Goal: Information Seeking & Learning: Find specific fact

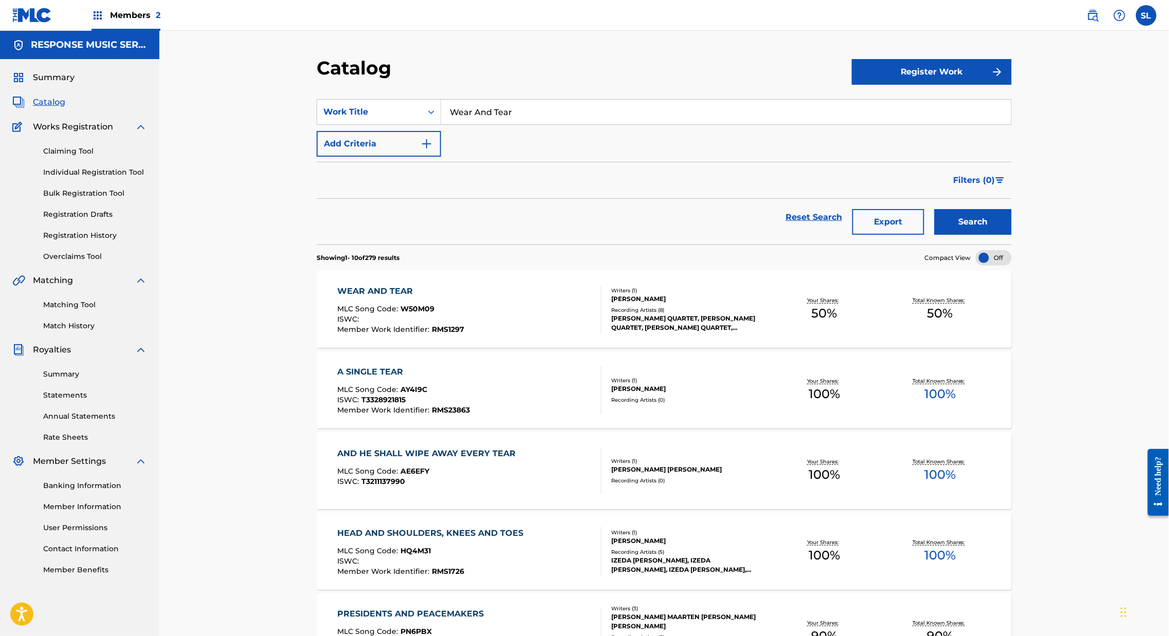
click at [84, 262] on link "Overclaims Tool" at bounding box center [95, 256] width 104 height 11
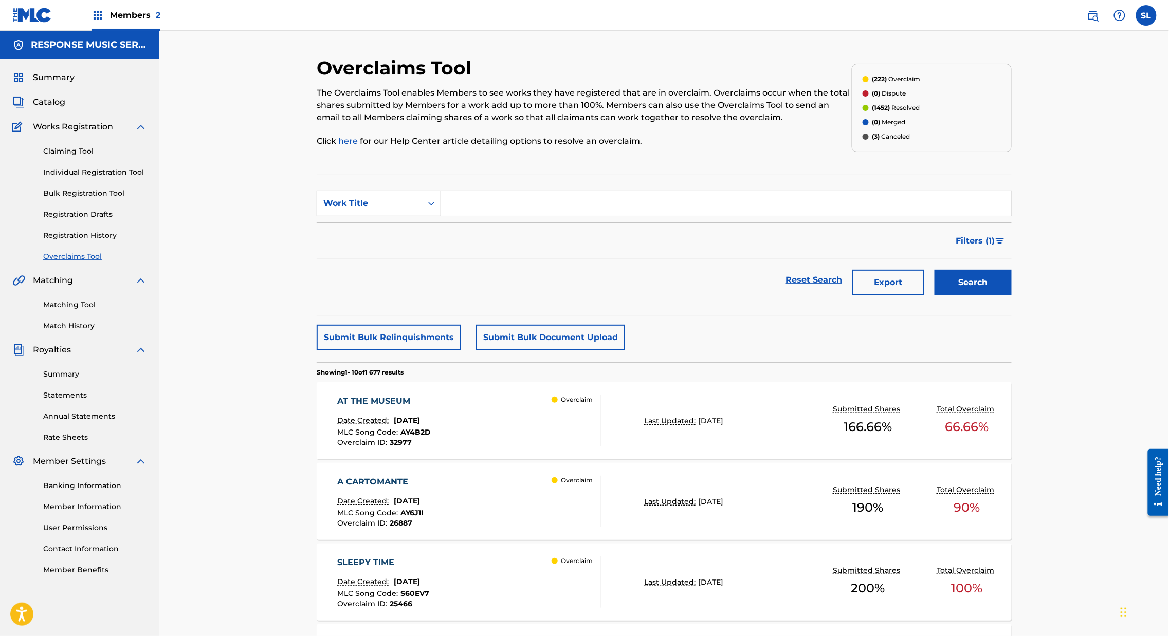
click at [352, 408] on div "AT THE MUSEUM" at bounding box center [385, 401] width 94 height 12
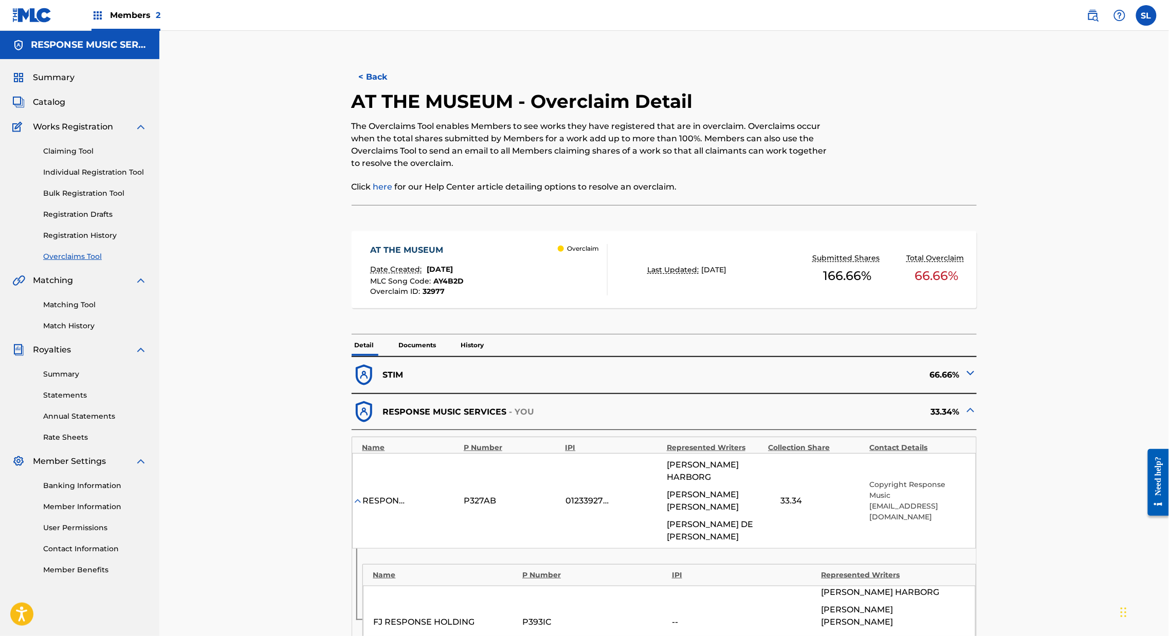
scroll to position [473, 0]
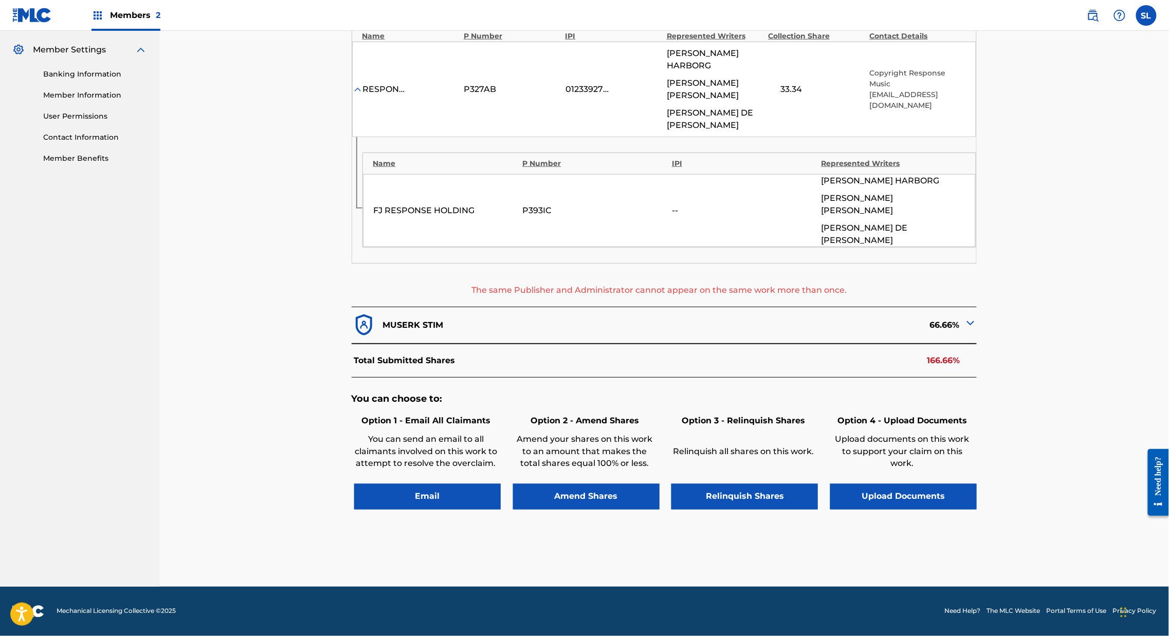
click at [969, 484] on button "Upload Documents" at bounding box center [903, 497] width 146 height 26
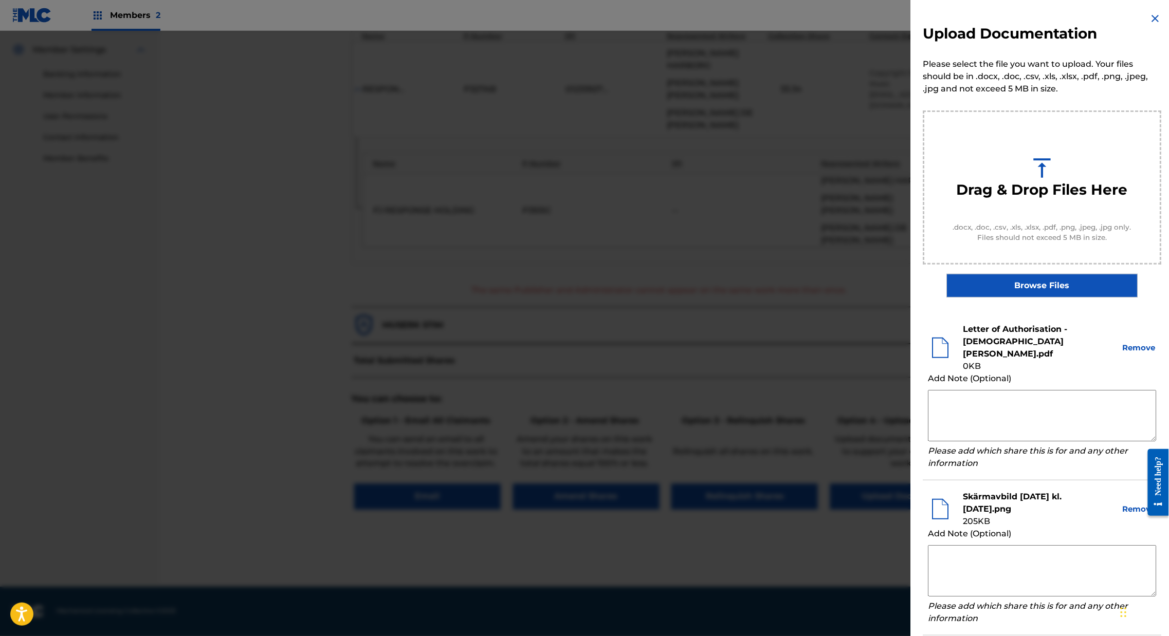
click at [1135, 354] on button "Remove" at bounding box center [1138, 348] width 35 height 12
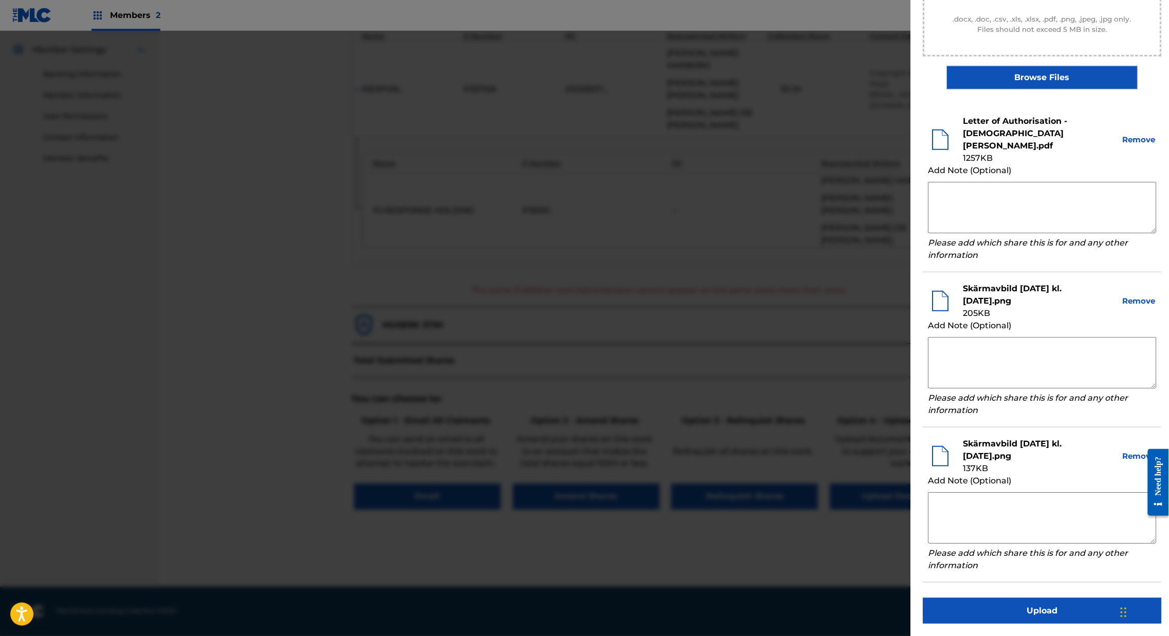
click at [997, 609] on button "Upload" at bounding box center [1042, 611] width 238 height 26
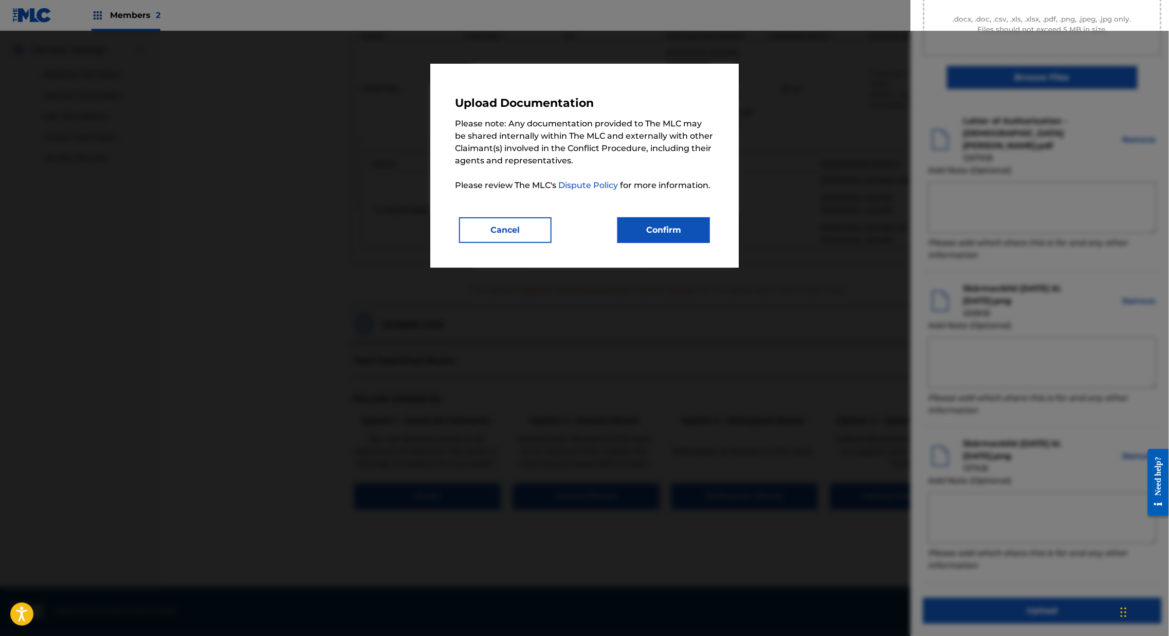
click at [705, 243] on button "Confirm" at bounding box center [663, 230] width 93 height 26
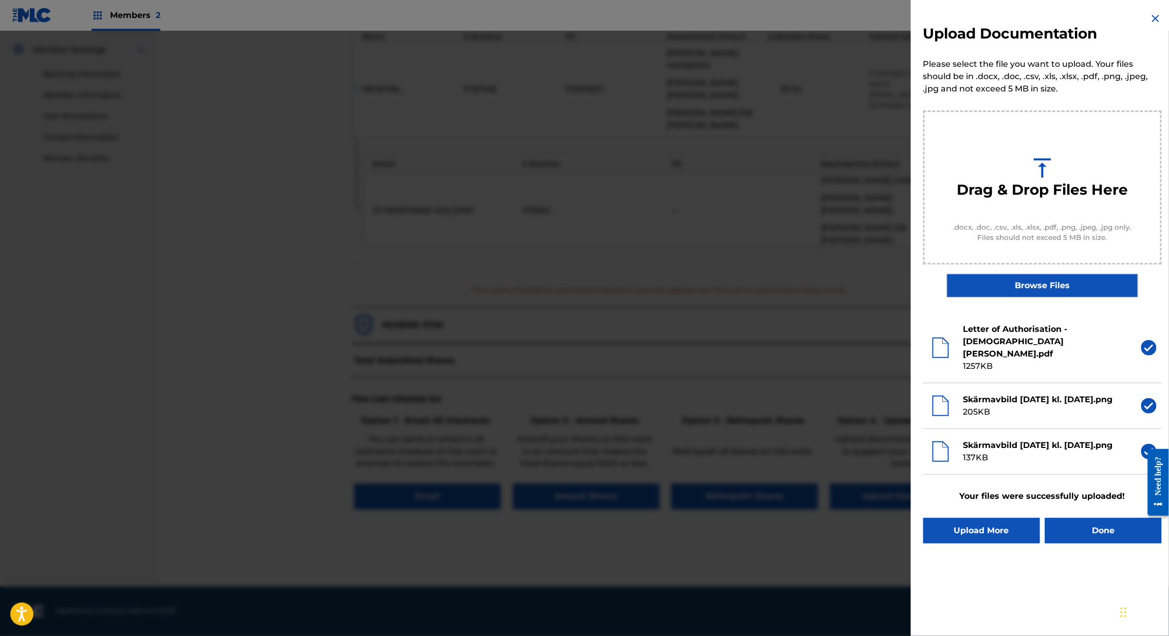
scroll to position [0, 0]
click at [1089, 544] on button "Done" at bounding box center [1103, 531] width 117 height 26
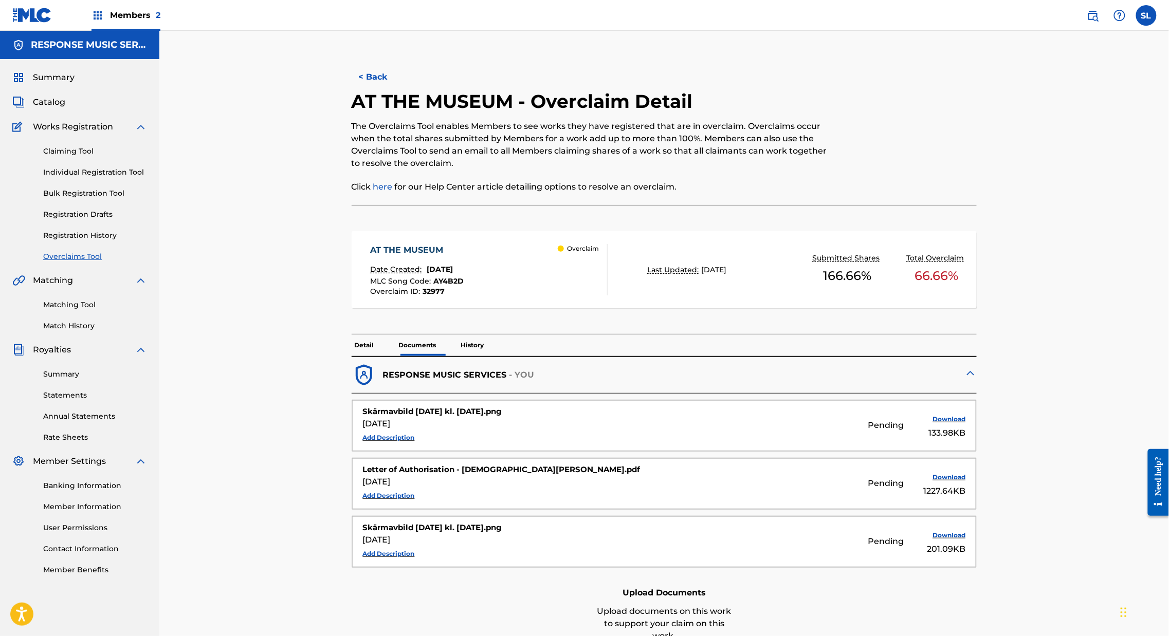
click at [392, 256] on div "AT THE MUSEUM" at bounding box center [417, 250] width 94 height 12
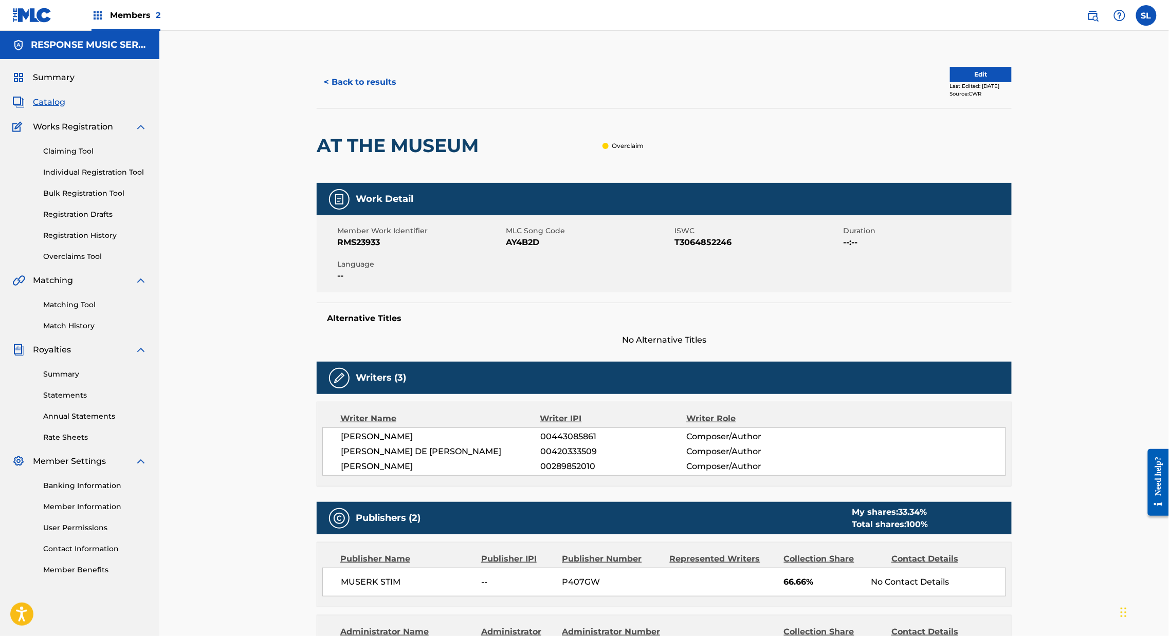
click at [317, 95] on button "< Back to results" at bounding box center [360, 82] width 87 height 26
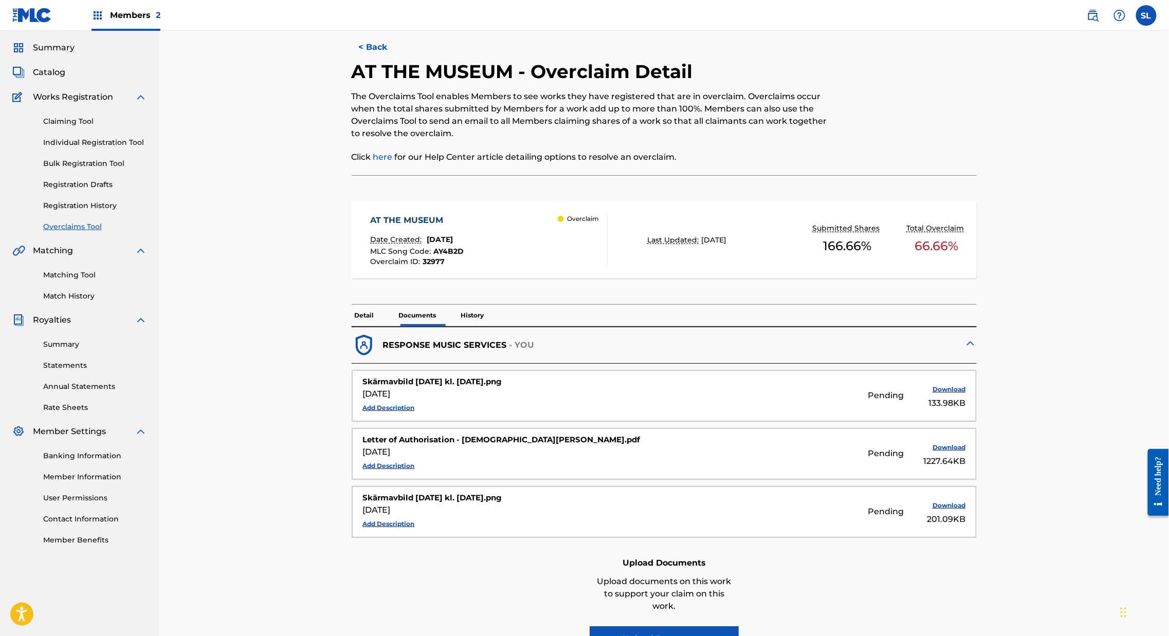
scroll to position [48, 0]
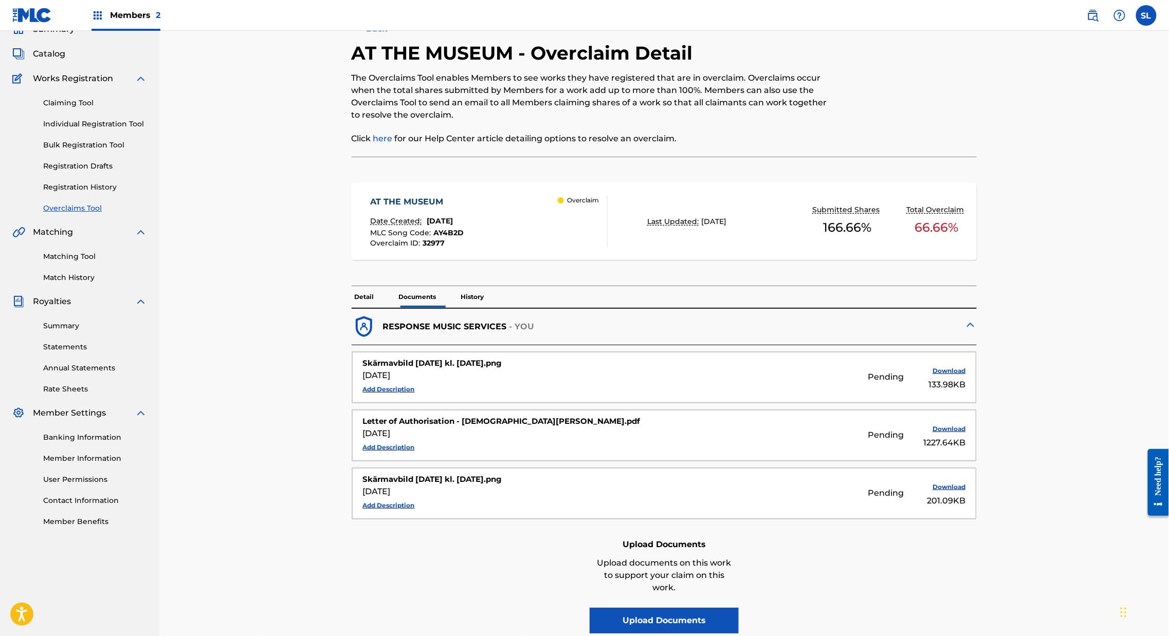
click at [352, 308] on p "Detail" at bounding box center [365, 297] width 26 height 22
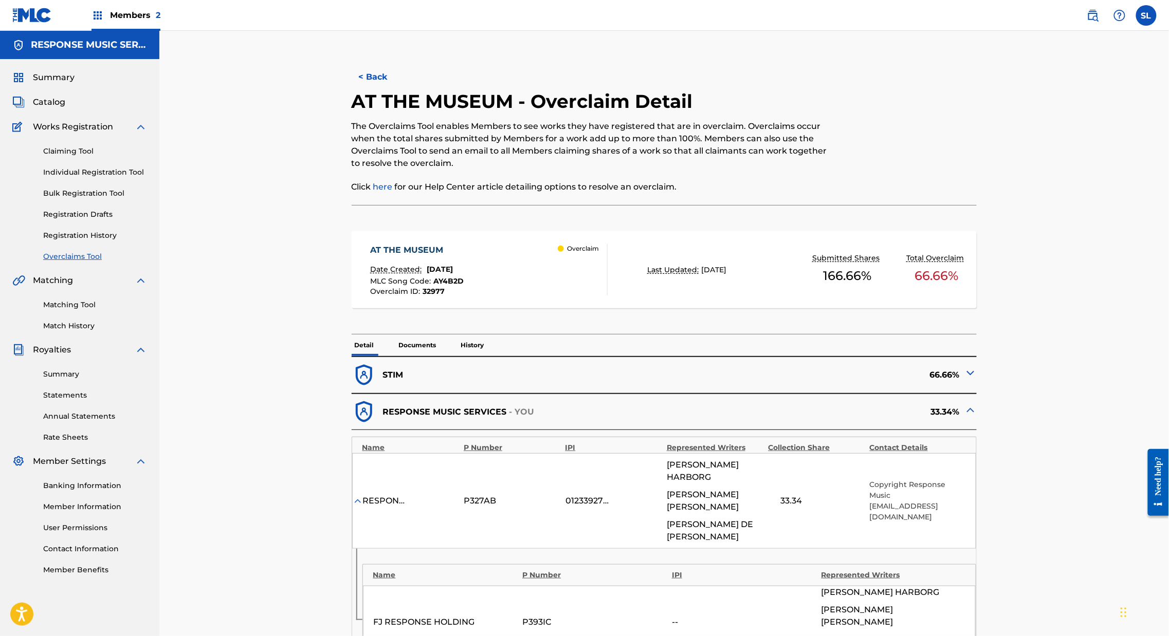
click at [352, 90] on button "< Back" at bounding box center [383, 77] width 62 height 26
click at [79, 199] on link "Bulk Registration Tool" at bounding box center [95, 193] width 104 height 11
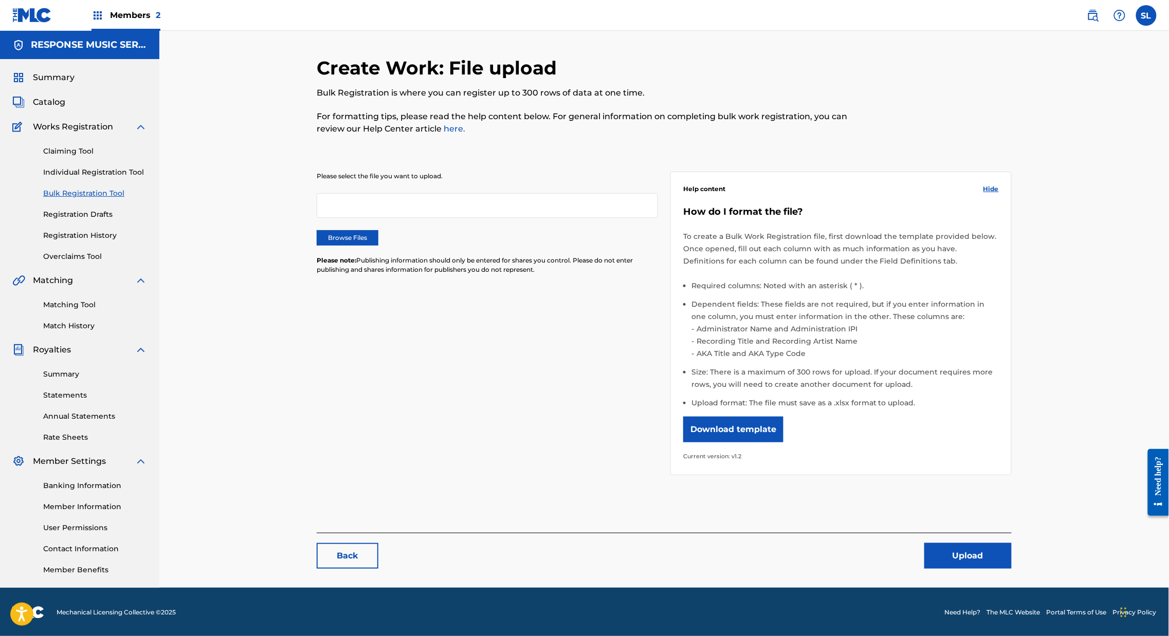
click at [763, 443] on button "Download template" at bounding box center [733, 430] width 100 height 26
click at [52, 108] on span "Catalog" at bounding box center [49, 102] width 32 height 12
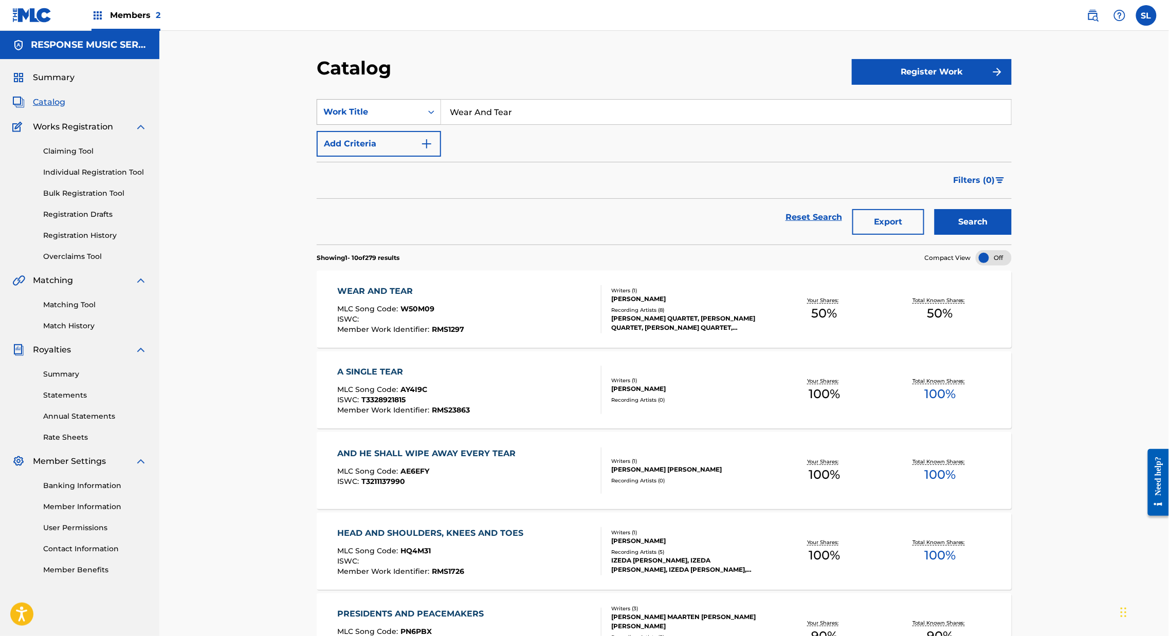
click at [428, 114] on icon "Search Form" at bounding box center [431, 113] width 6 height 4
click at [322, 151] on div "Writer Name" at bounding box center [378, 138] width 123 height 26
click at [549, 124] on input "Search Form" at bounding box center [726, 112] width 570 height 25
type input "[PERSON_NAME]"
click at [1011, 235] on button "Search" at bounding box center [972, 222] width 77 height 26
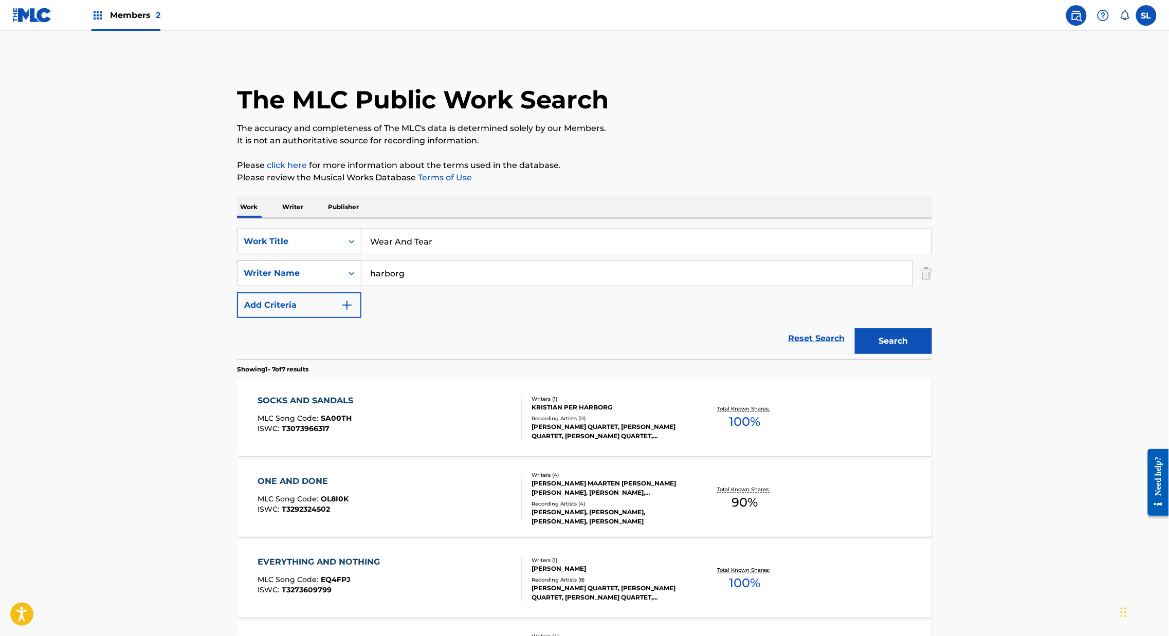
click at [370, 254] on input "Wear And Tear" at bounding box center [646, 241] width 570 height 25
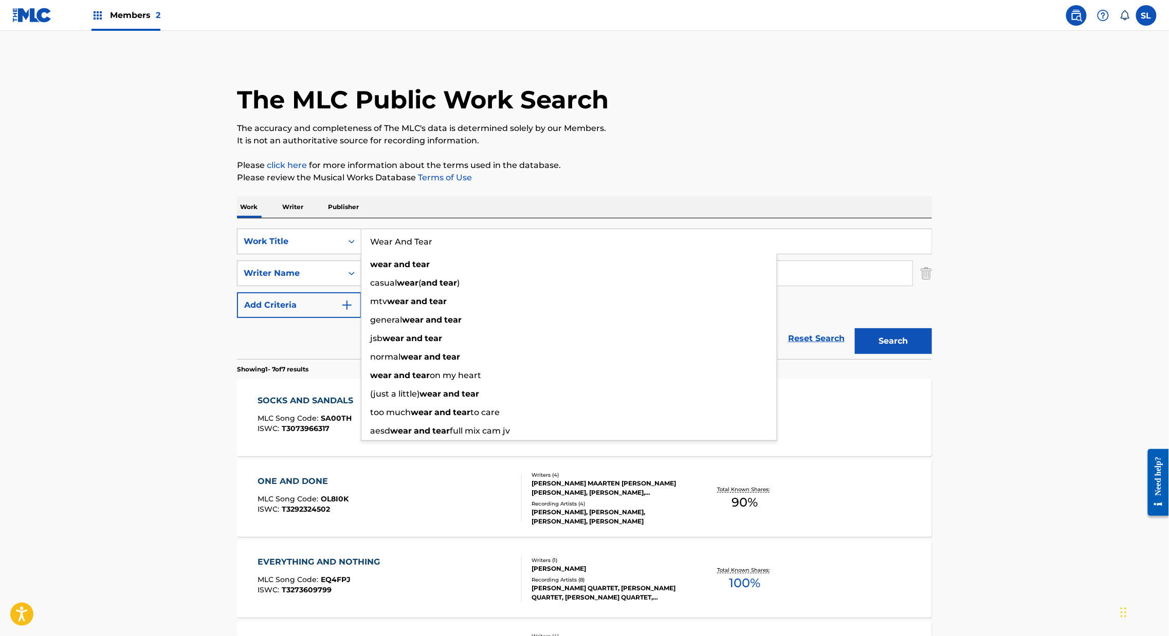
click at [932, 354] on button "Search" at bounding box center [893, 341] width 77 height 26
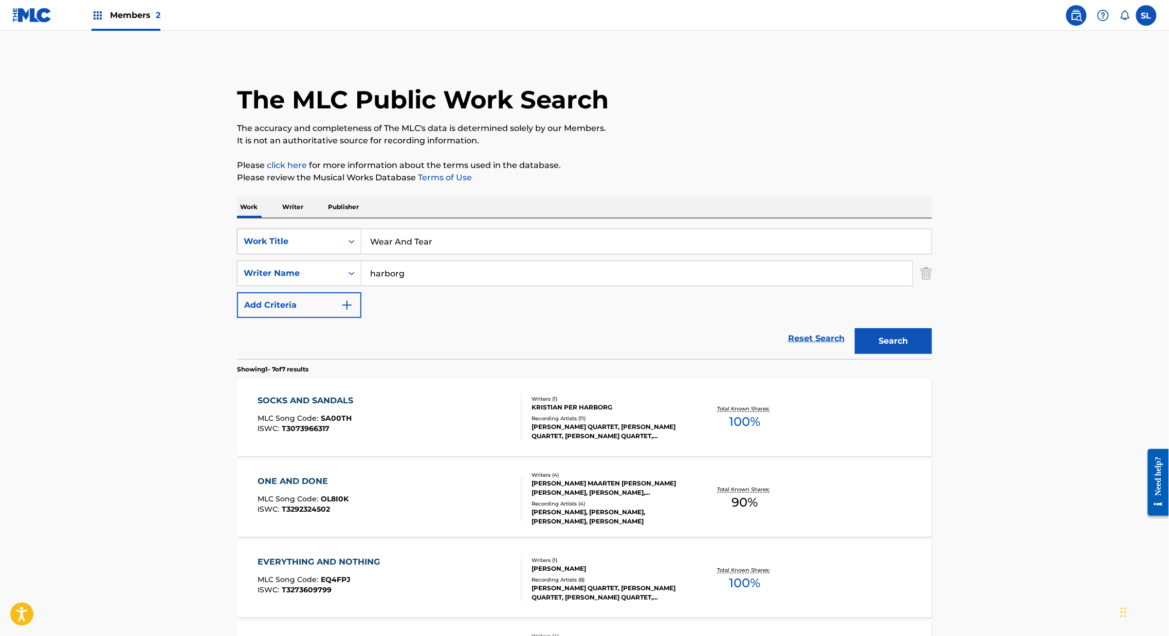
click at [296, 251] on div "Work Title" at bounding box center [289, 242] width 105 height 20
click at [238, 332] on div "Writer IPI" at bounding box center [298, 319] width 123 height 26
click at [364, 286] on input "harborg" at bounding box center [636, 273] width 551 height 25
click at [296, 251] on div "Writer IPI" at bounding box center [289, 242] width 105 height 20
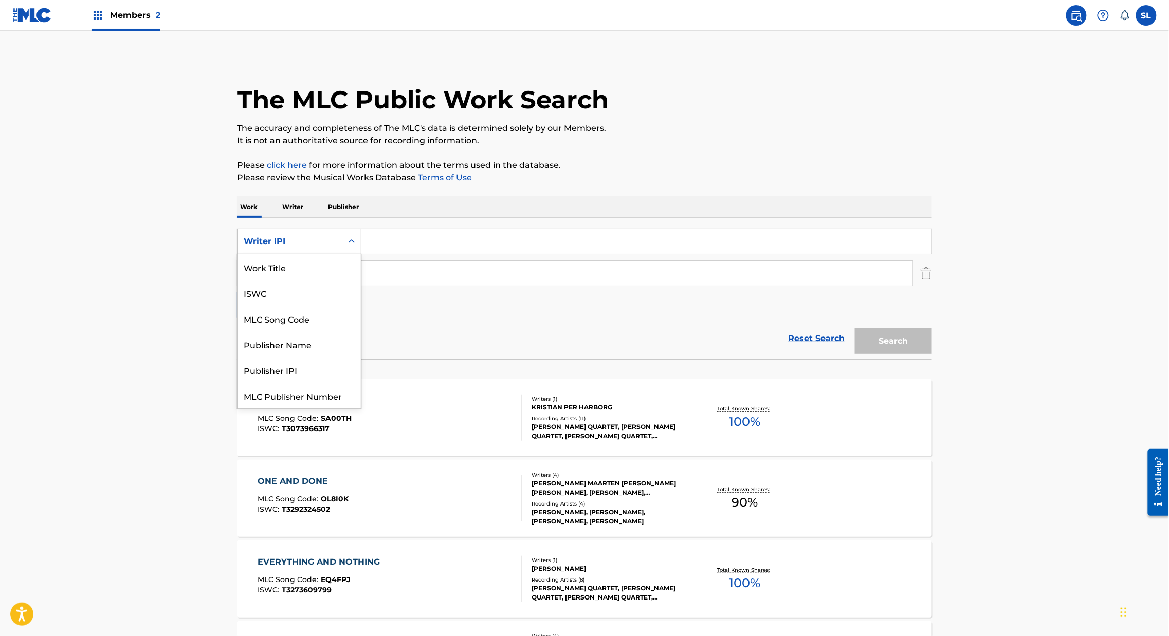
scroll to position [44, 0]
click at [605, 286] on input "Search Form" at bounding box center [636, 273] width 551 height 25
click at [342, 283] on div "Search Form" at bounding box center [351, 273] width 19 height 19
click at [243, 312] on div "Publisher Name" at bounding box center [298, 299] width 123 height 26
click at [342, 251] on div "Search Form" at bounding box center [351, 241] width 19 height 19
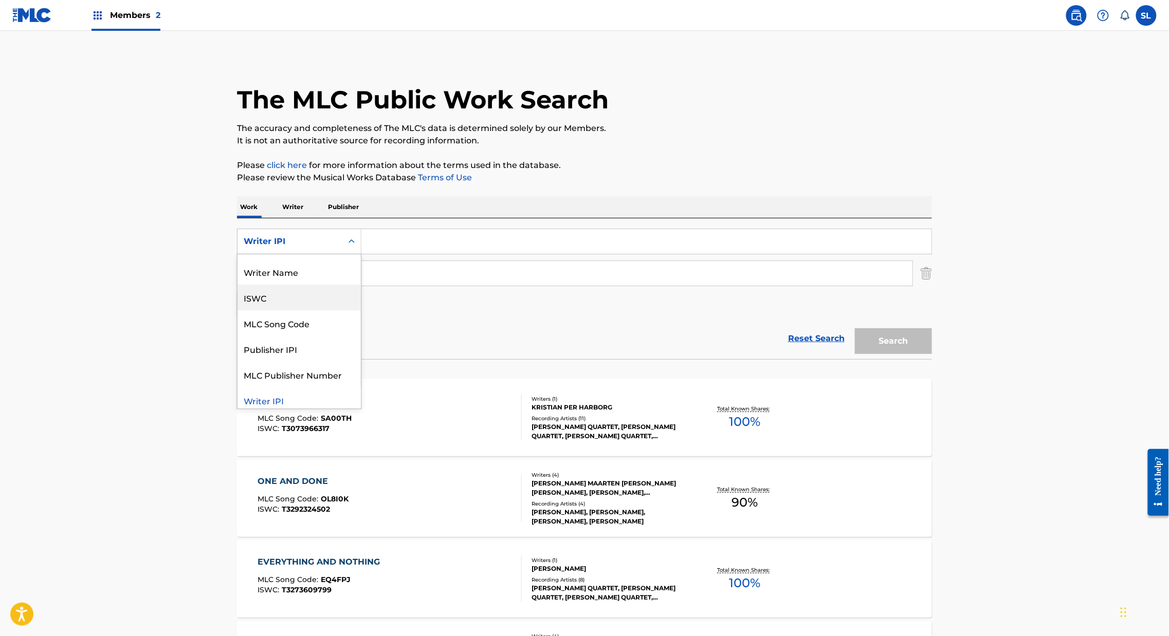
scroll to position [0, 0]
click at [237, 306] on div "Writer Name" at bounding box center [298, 293] width 123 height 26
click at [362, 254] on input "Search Form" at bounding box center [646, 241] width 570 height 25
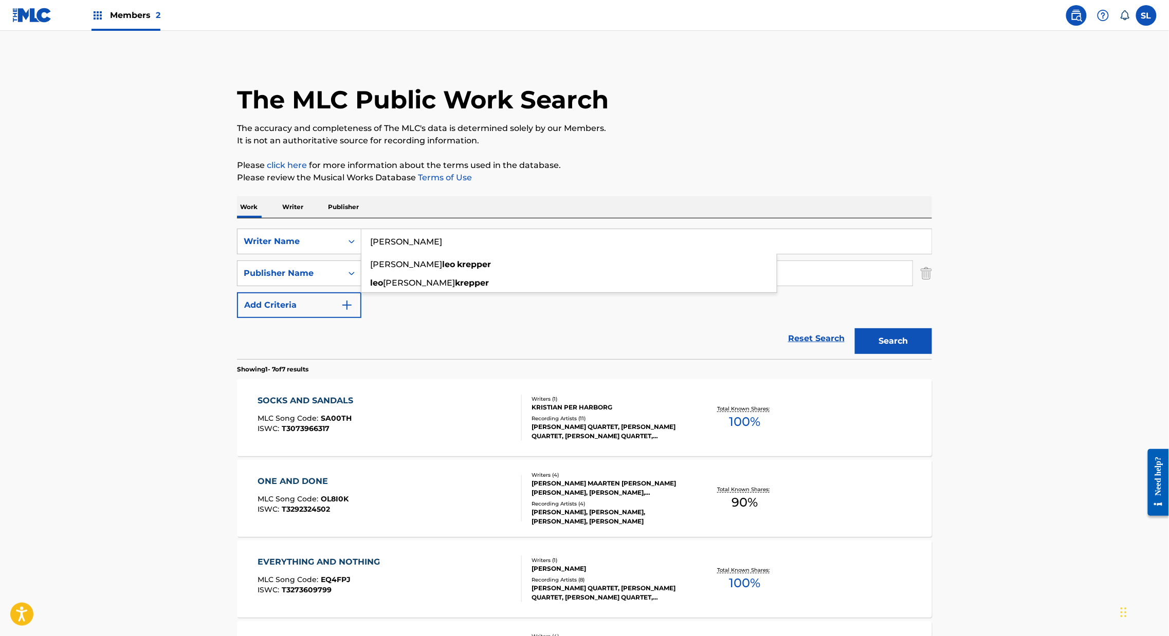
click at [361, 254] on input "Leo krepper" at bounding box center [646, 241] width 570 height 25
type input "Leo krepper"
click at [533, 218] on div "Work Writer Publisher" at bounding box center [584, 207] width 695 height 22
click at [361, 286] on input "Search Form" at bounding box center [636, 273] width 551 height 25
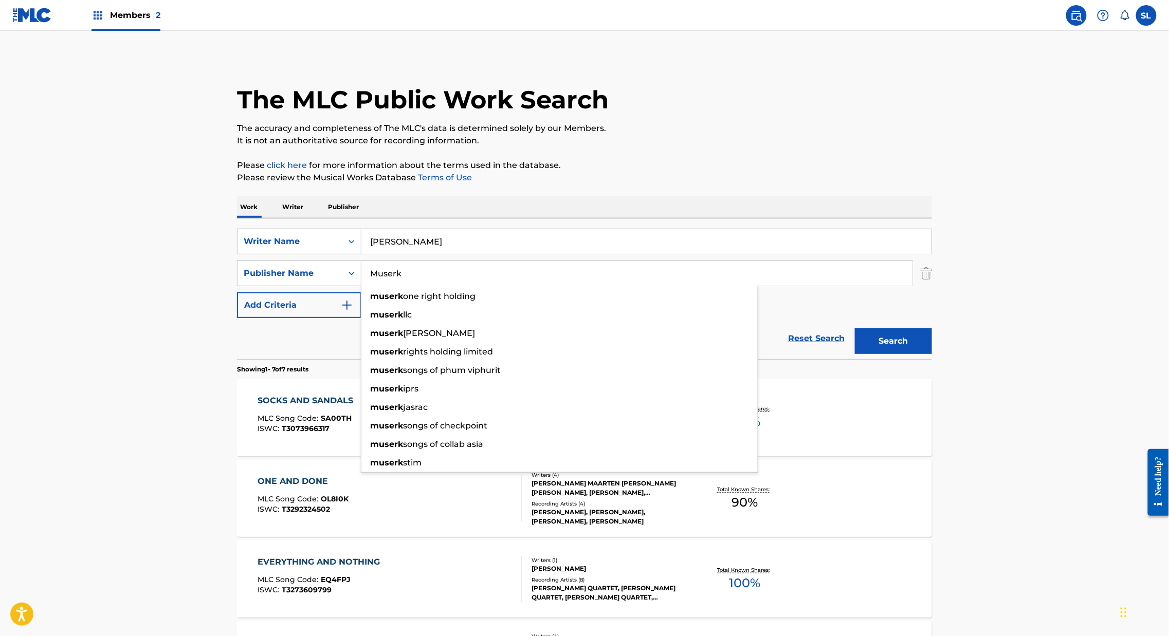
type input "Muserk"
click at [931, 254] on input "Leo krepper" at bounding box center [646, 241] width 570 height 25
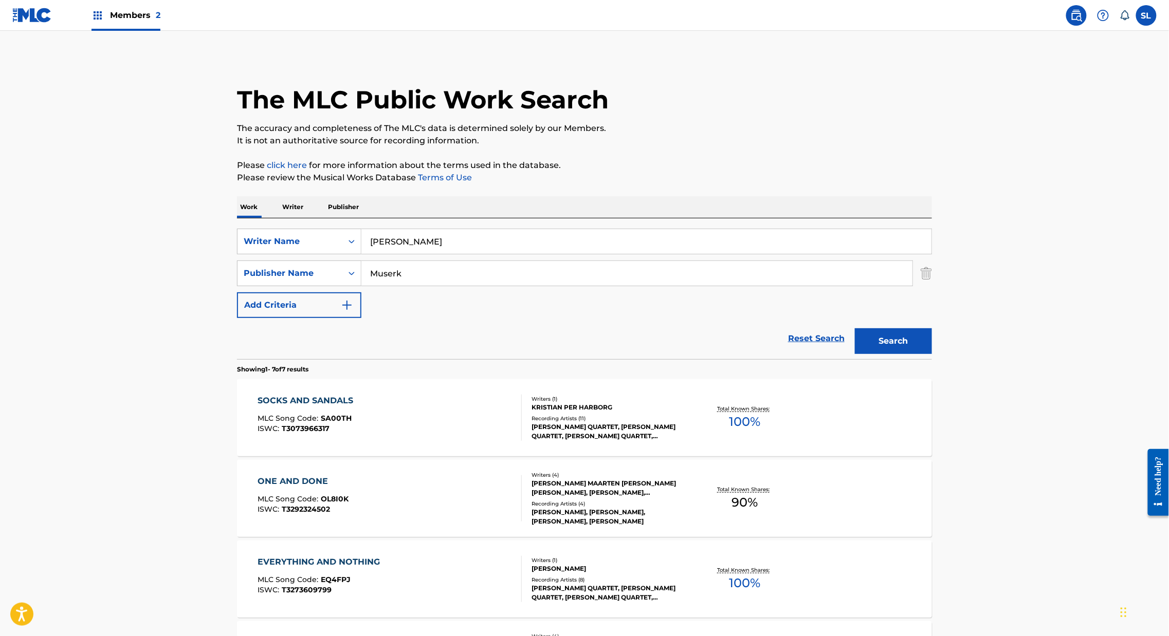
click at [932, 354] on button "Search" at bounding box center [893, 341] width 77 height 26
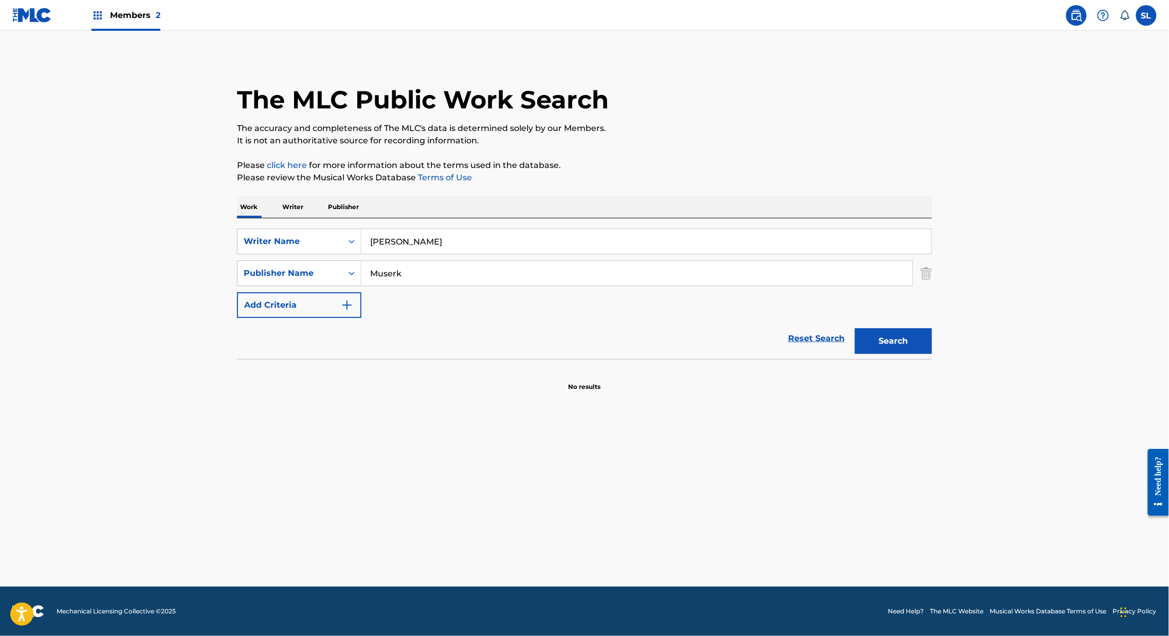
click at [279, 218] on p "Writer" at bounding box center [292, 207] width 27 height 22
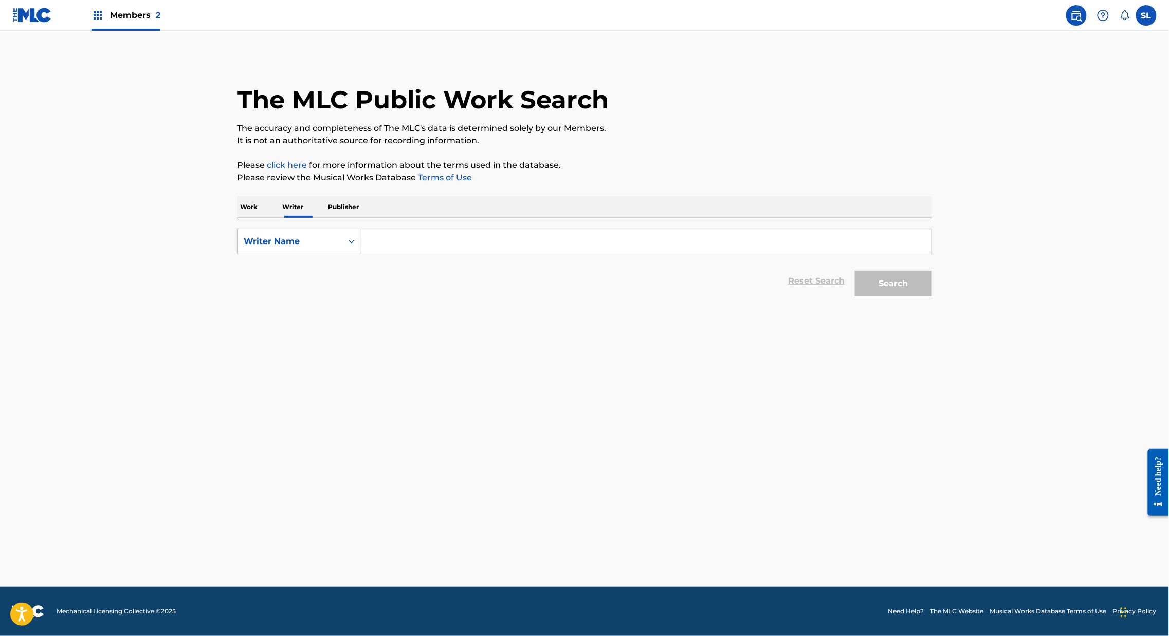
click at [237, 218] on p "Work" at bounding box center [249, 207] width 24 height 22
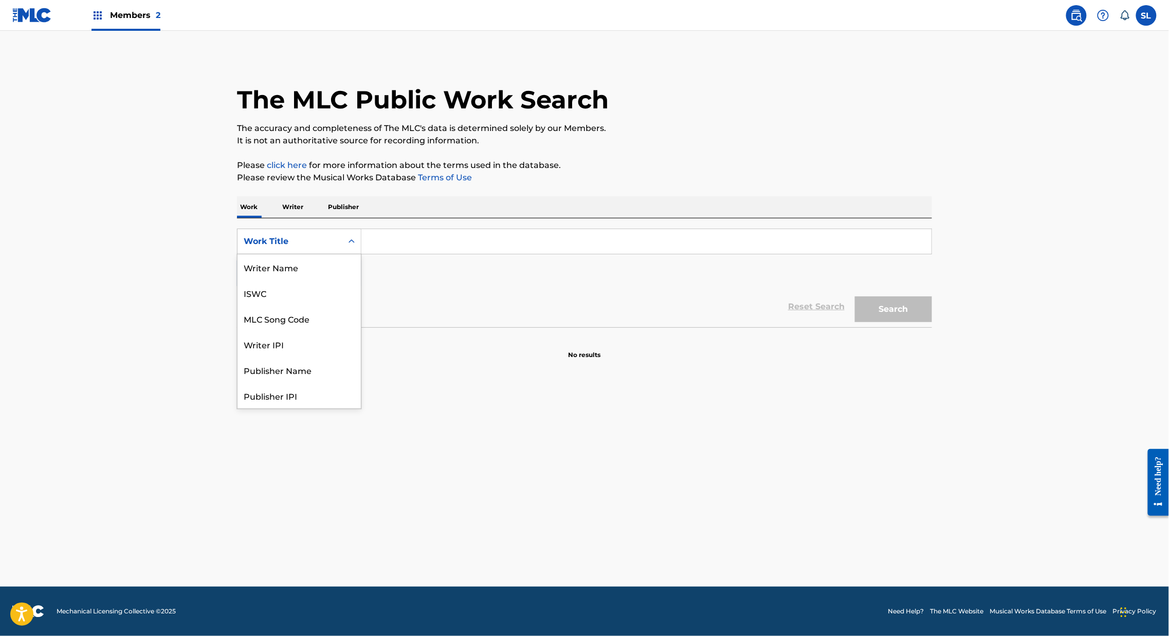
click at [342, 254] on div "Search Form" at bounding box center [351, 241] width 19 height 25
click at [237, 280] on div "Writer Name" at bounding box center [298, 267] width 123 height 26
click at [428, 254] on input "Search Form" at bounding box center [646, 241] width 570 height 25
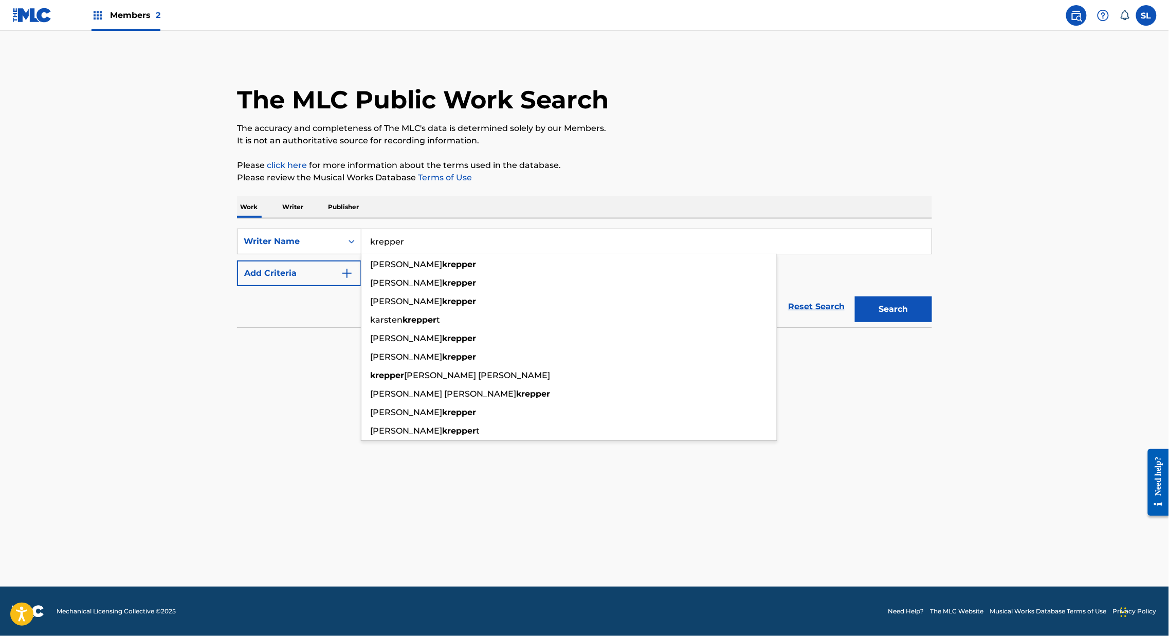
type input "krepper"
click at [674, 147] on p "It is not an authoritative source for recording information." at bounding box center [584, 141] width 695 height 12
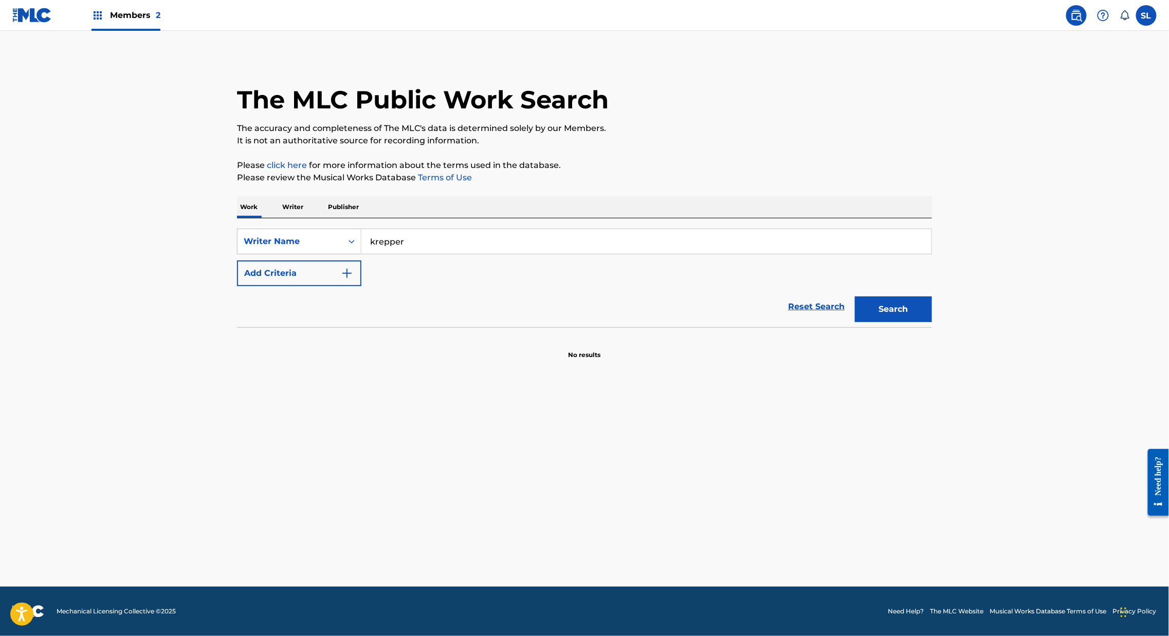
click at [341, 280] on img "Search Form" at bounding box center [347, 273] width 12 height 12
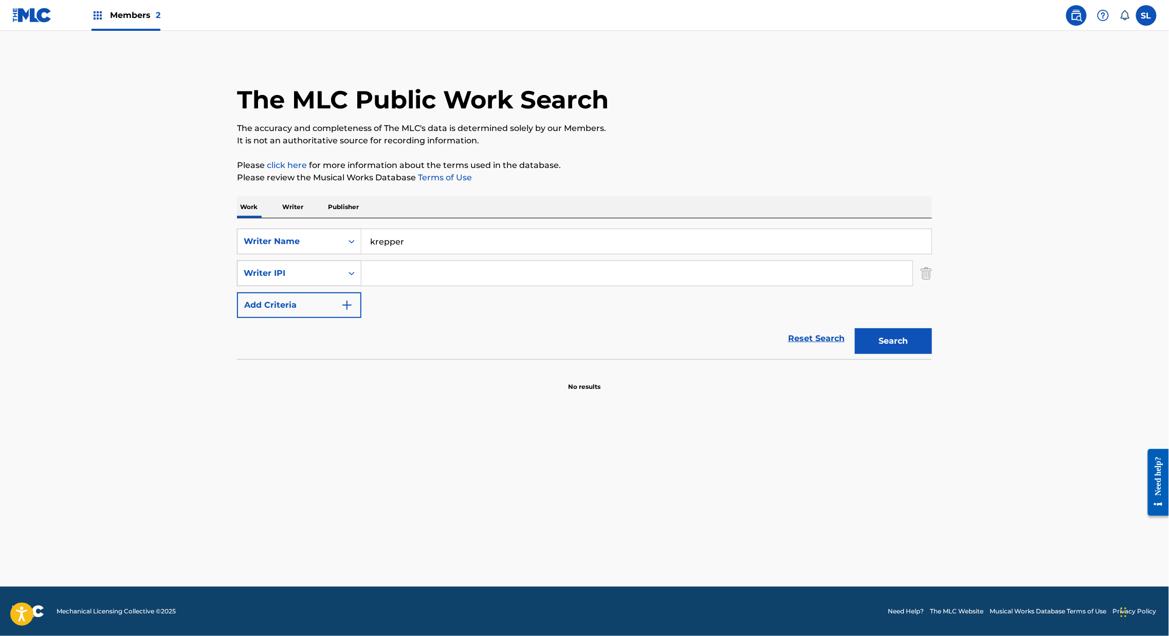
click at [346, 279] on icon "Search Form" at bounding box center [351, 273] width 10 height 10
click at [237, 312] on div "Publisher Name" at bounding box center [298, 299] width 123 height 26
click at [361, 286] on input "Search Form" at bounding box center [636, 273] width 551 height 25
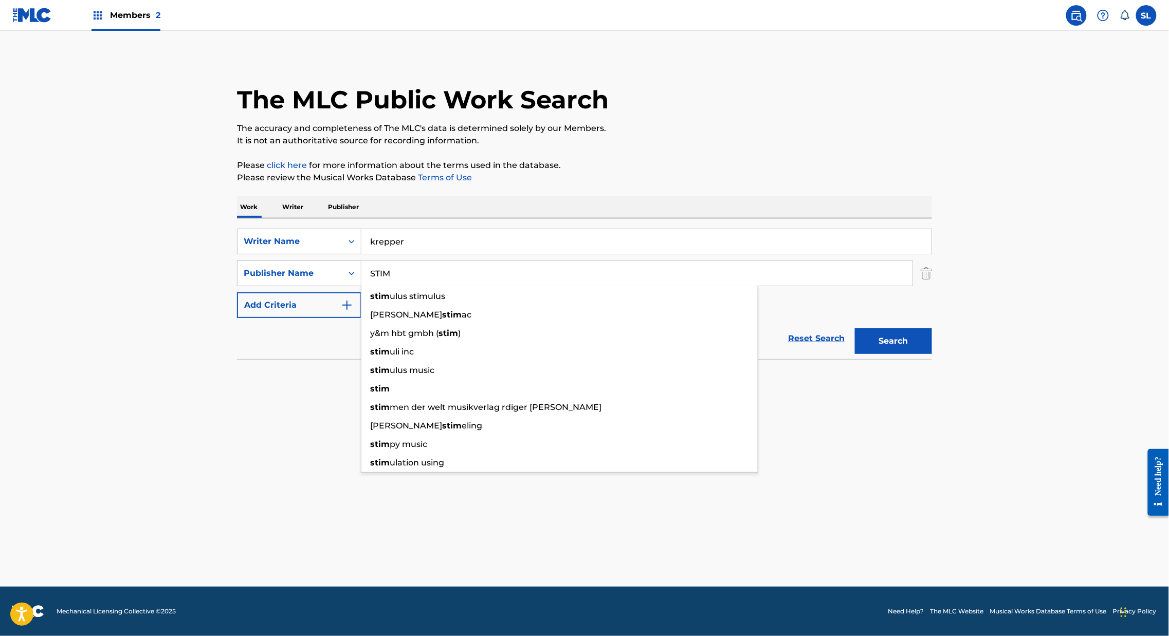
type input "STIM"
click at [932, 354] on button "Search" at bounding box center [893, 341] width 77 height 26
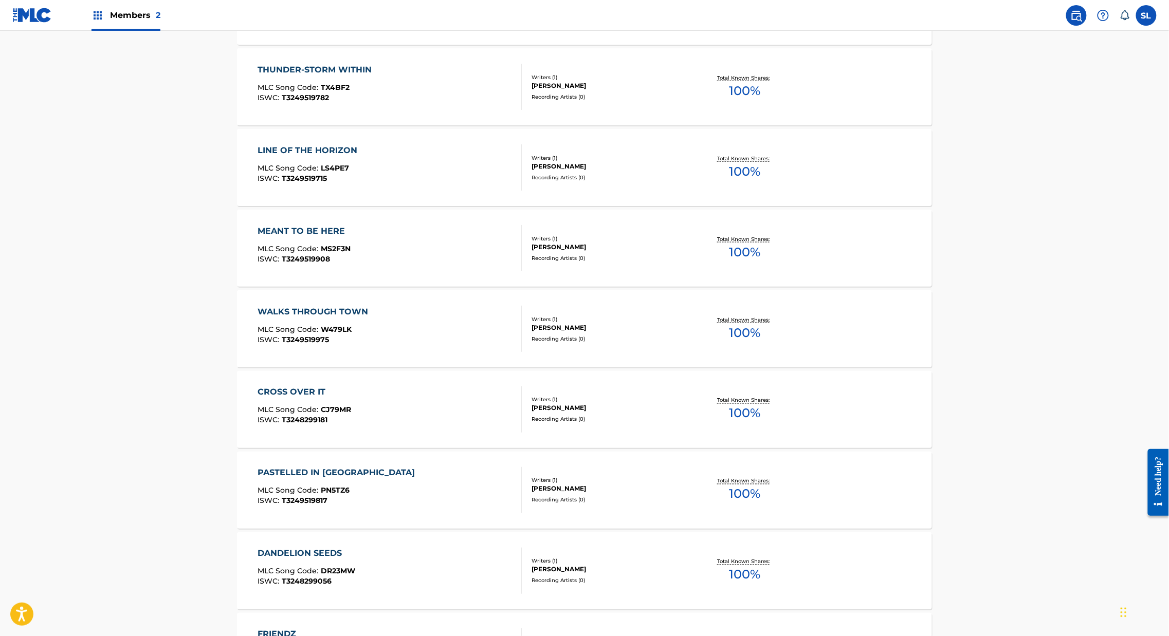
scroll to position [728, 0]
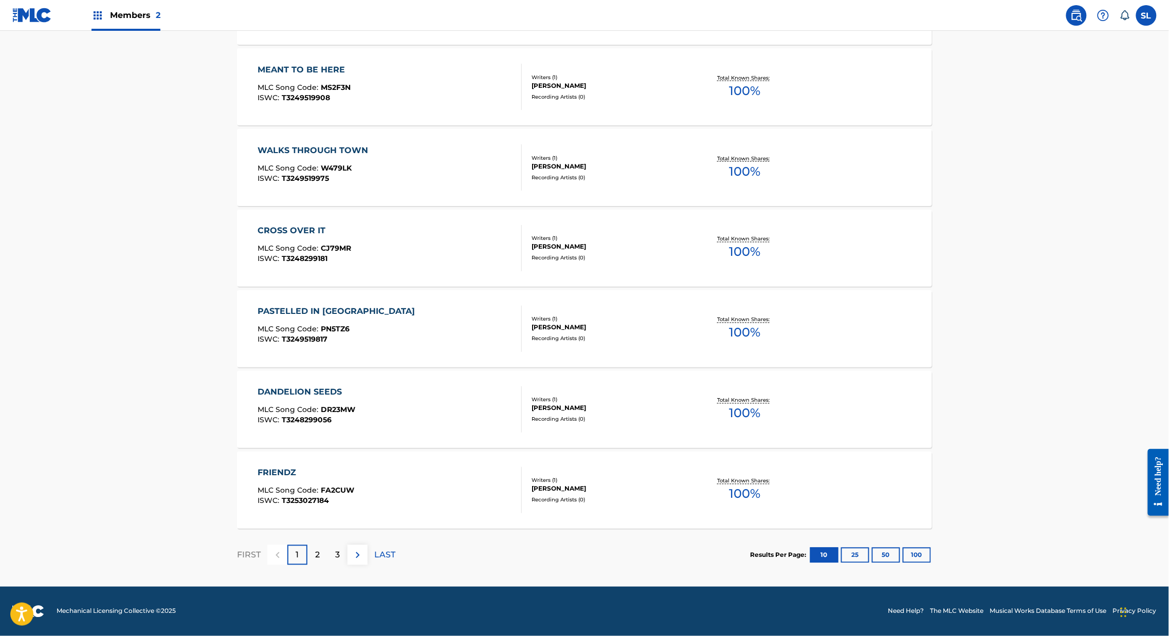
click at [258, 386] on div "DANDELION SEEDS" at bounding box center [307, 392] width 98 height 12
click at [931, 548] on button "100" at bounding box center [917, 555] width 28 height 15
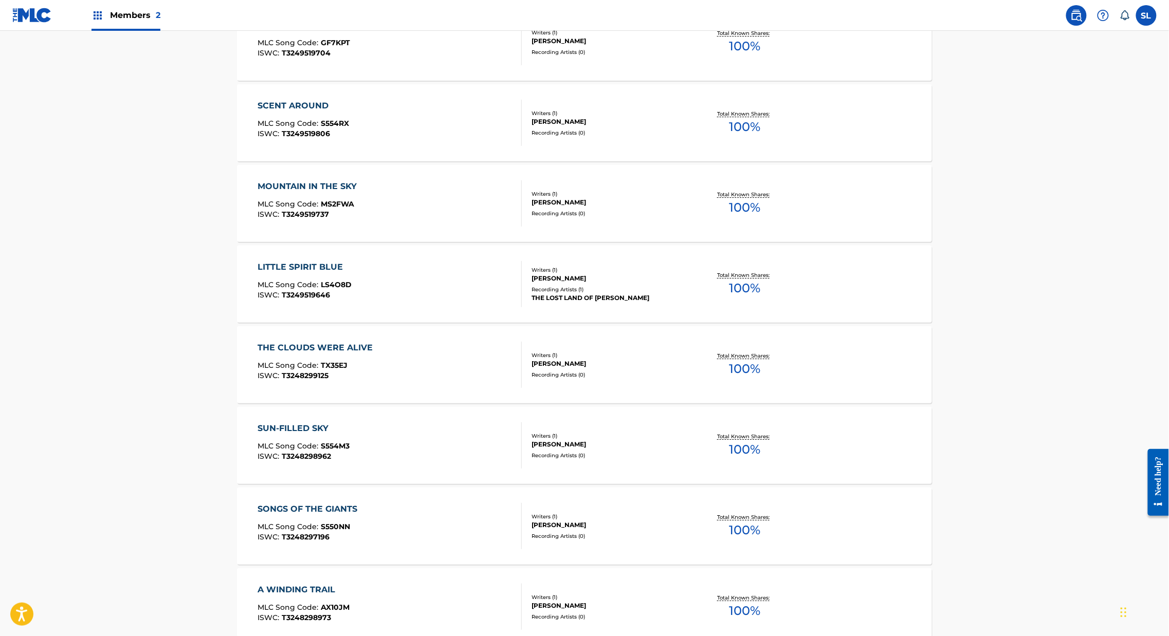
scroll to position [0, 0]
